Goal: Information Seeking & Learning: Learn about a topic

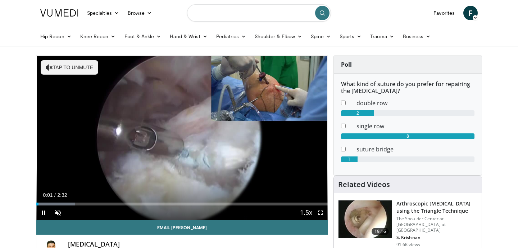
click at [255, 12] on input "Search topics, interventions" at bounding box center [259, 12] width 144 height 17
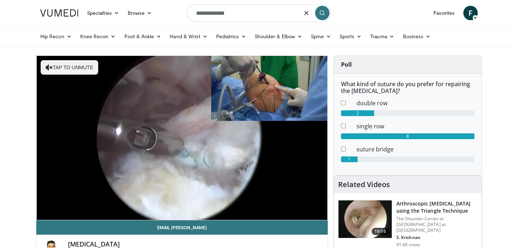
type input "**********"
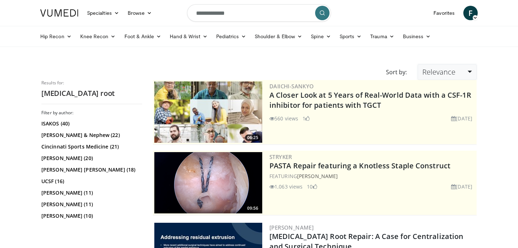
click at [460, 73] on link "Relevance" at bounding box center [447, 72] width 59 height 16
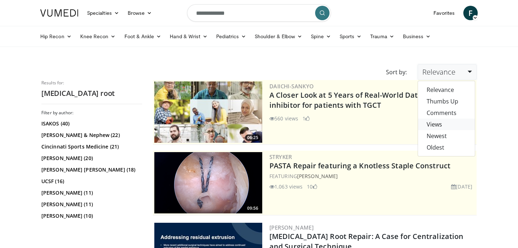
click at [441, 121] on link "Views" at bounding box center [446, 124] width 57 height 12
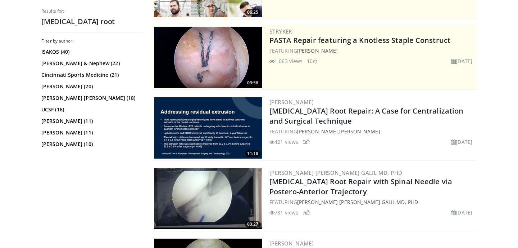
scroll to position [191, 0]
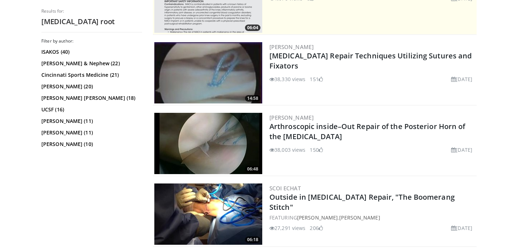
scroll to position [181, 0]
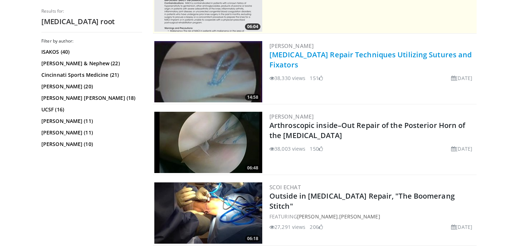
click at [332, 56] on link "Meniscus Repair Techniques Utilizing Sutures and Fixators" at bounding box center [371, 60] width 202 height 20
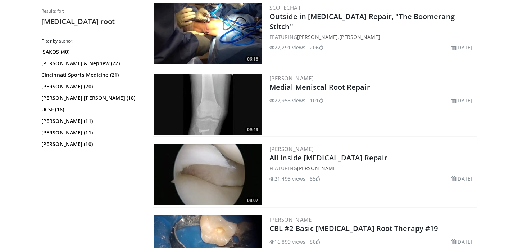
scroll to position [361, 0]
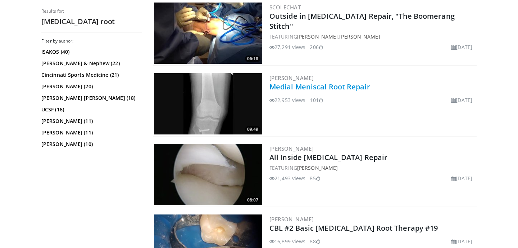
click at [330, 87] on link "Medial Meniscal Root Repair" at bounding box center [320, 87] width 101 height 10
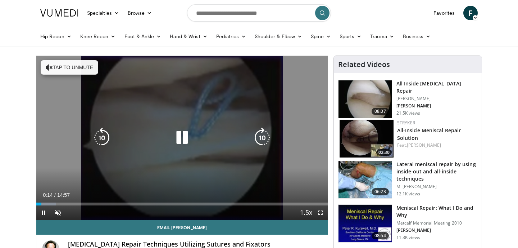
click at [88, 70] on button "Tap to unmute" at bounding box center [70, 67] width 58 height 14
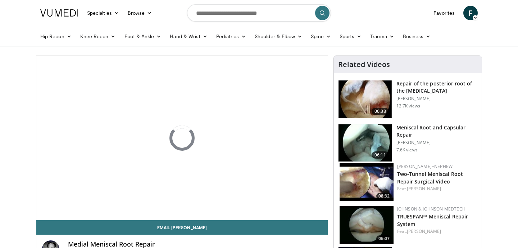
scroll to position [13, 0]
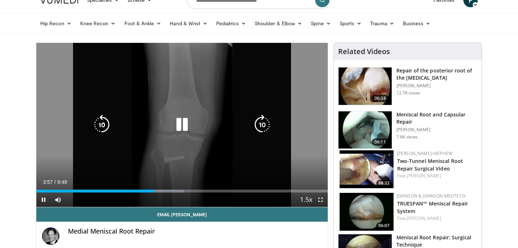
click at [180, 122] on icon "Video Player" at bounding box center [182, 124] width 20 height 20
click at [179, 125] on icon "Video Player" at bounding box center [182, 124] width 20 height 20
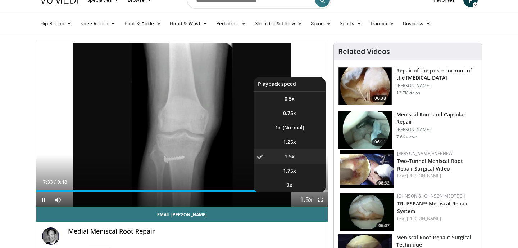
click at [308, 198] on span "Video Player" at bounding box center [306, 200] width 10 height 14
click at [305, 200] on span "Video Player" at bounding box center [306, 200] width 10 height 14
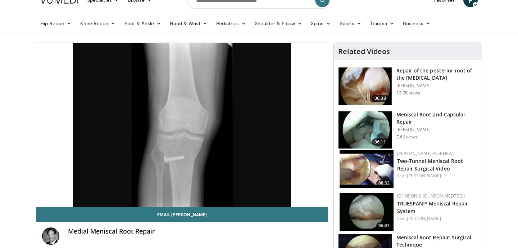
click at [305, 200] on div "20 seconds Tap to unmute" at bounding box center [181, 125] width 291 height 164
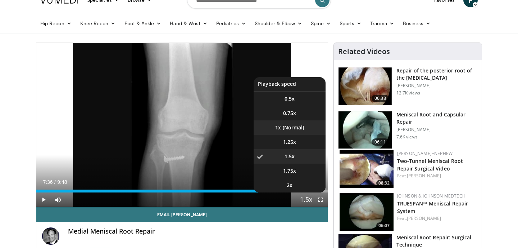
click at [294, 126] on li "1x" at bounding box center [290, 127] width 72 height 14
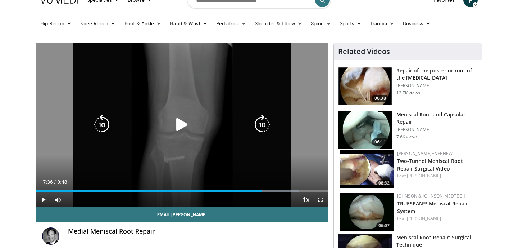
click at [213, 123] on div "Video Player" at bounding box center [182, 124] width 175 height 14
click at [183, 126] on icon "Video Player" at bounding box center [182, 124] width 20 height 20
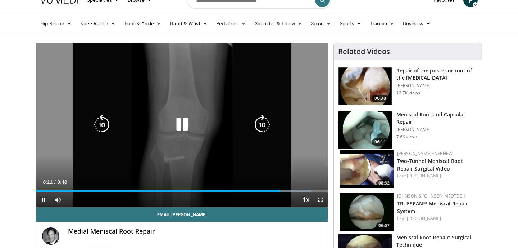
click at [180, 118] on icon "Video Player" at bounding box center [182, 124] width 20 height 20
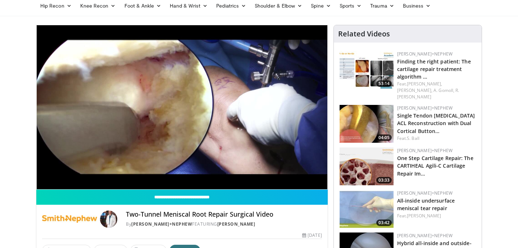
scroll to position [31, 0]
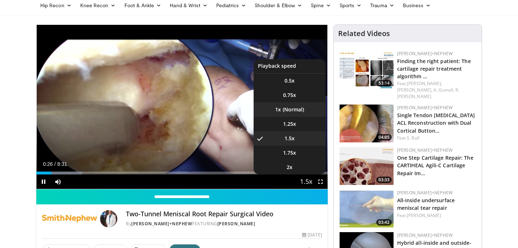
click at [298, 109] on li "1x" at bounding box center [290, 109] width 72 height 14
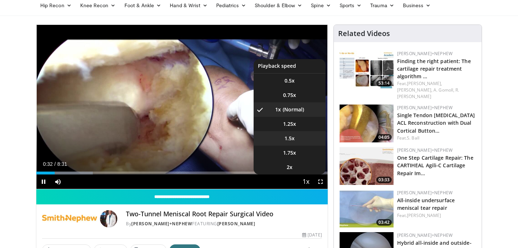
click at [305, 141] on li "1.5x" at bounding box center [290, 138] width 72 height 14
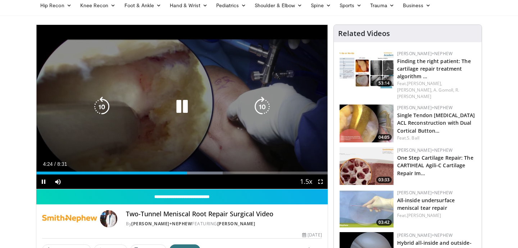
click at [181, 105] on icon "Video Player" at bounding box center [182, 106] width 20 height 20
click at [179, 105] on icon "Video Player" at bounding box center [182, 106] width 20 height 20
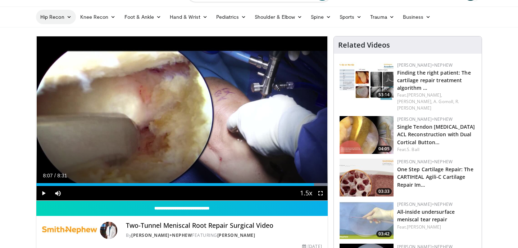
scroll to position [0, 0]
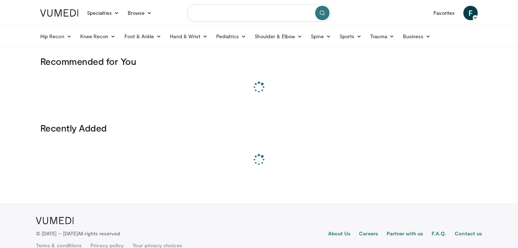
click at [259, 13] on input "Search topics, interventions" at bounding box center [259, 12] width 144 height 17
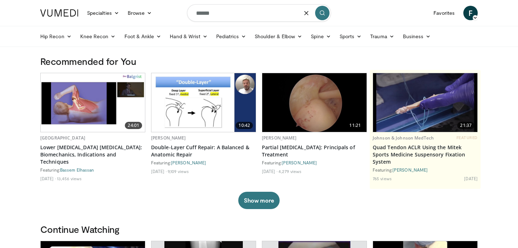
type input "******"
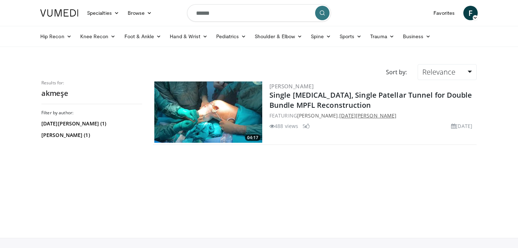
click at [371, 116] on link "[DATE][PERSON_NAME]" at bounding box center [367, 115] width 57 height 7
